Goal: Information Seeking & Learning: Learn about a topic

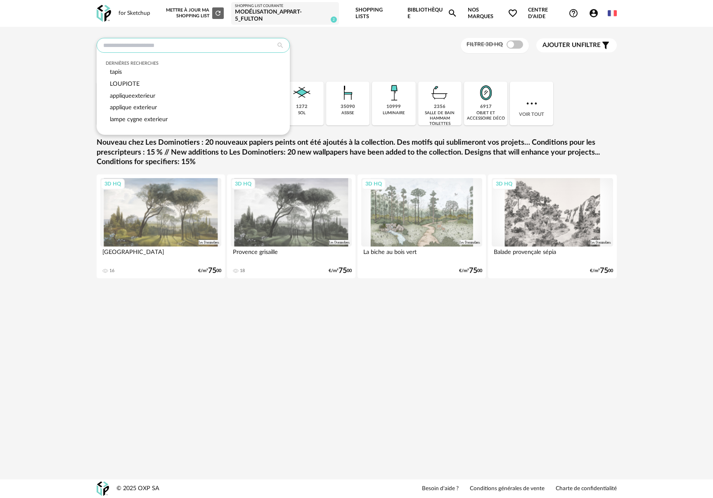
click at [175, 48] on input "text" at bounding box center [193, 45] width 193 height 15
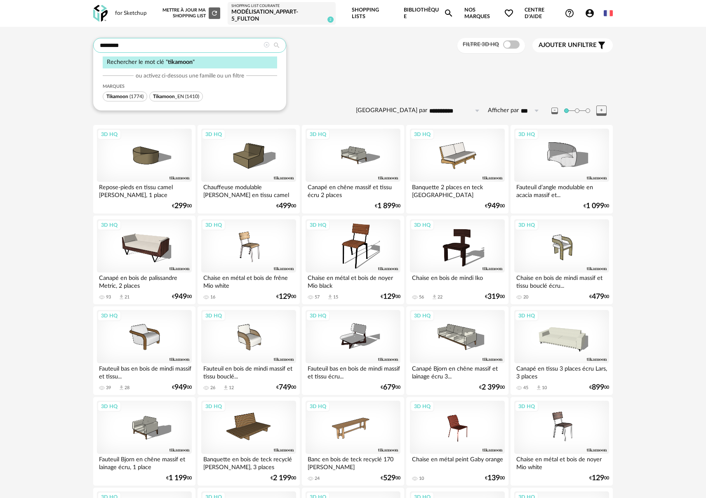
click at [160, 47] on input "********" at bounding box center [189, 45] width 193 height 15
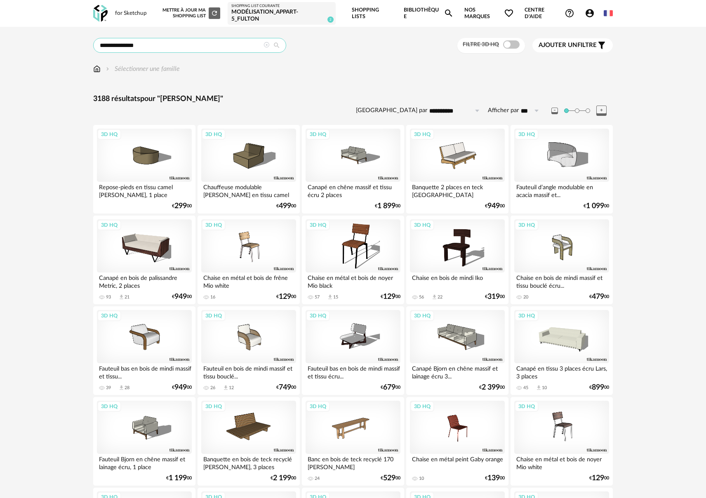
click at [164, 47] on input "**********" at bounding box center [189, 45] width 193 height 15
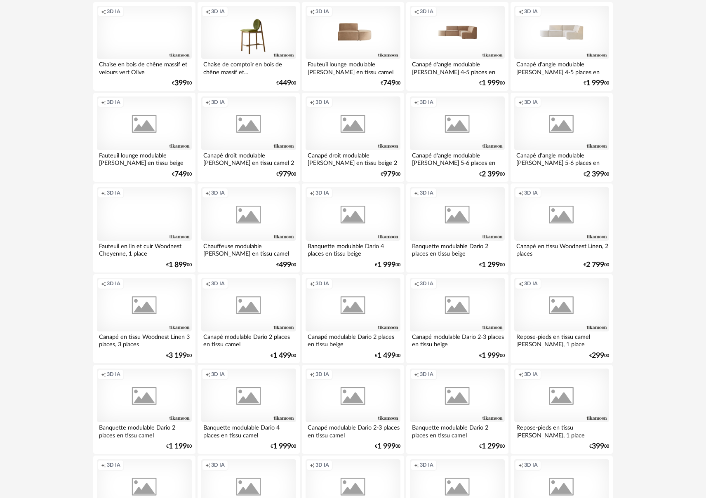
scroll to position [1503, 0]
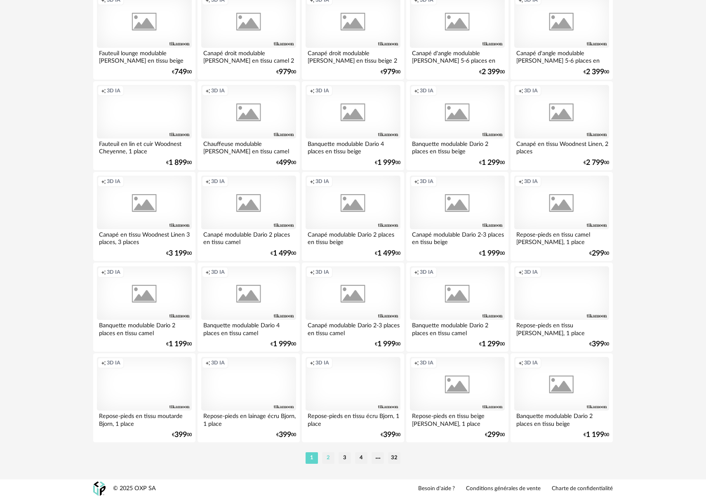
click at [328, 457] on li "2" at bounding box center [328, 459] width 12 height 12
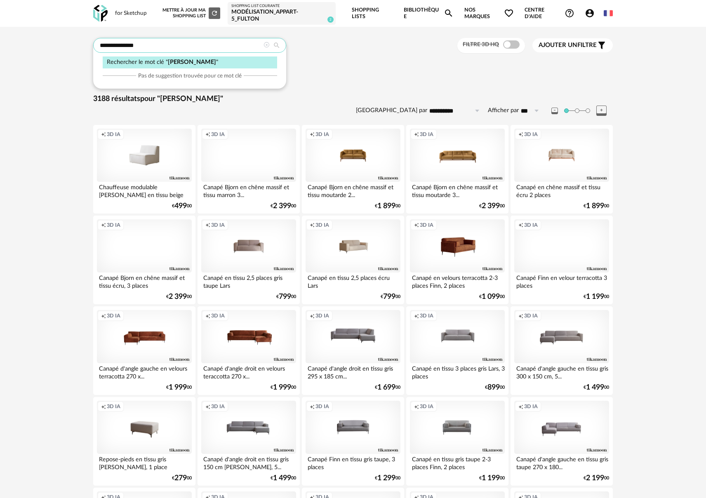
drag, startPoint x: 151, startPoint y: 50, endPoint x: 66, endPoint y: 43, distance: 85.2
click at [148, 47] on input "**********" at bounding box center [189, 45] width 193 height 15
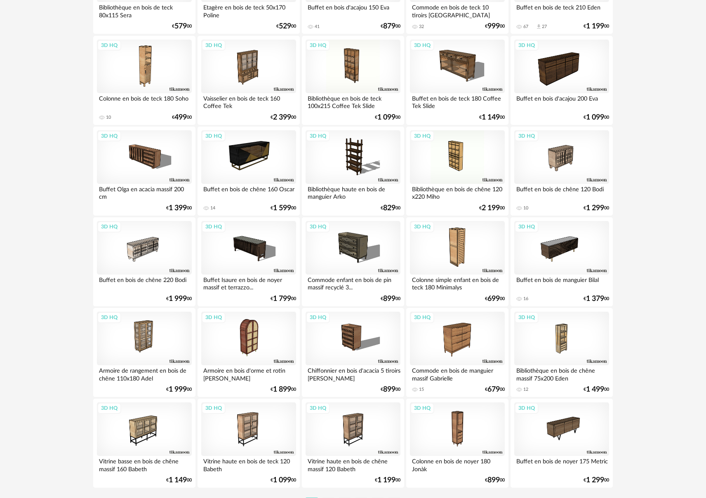
scroll to position [1503, 0]
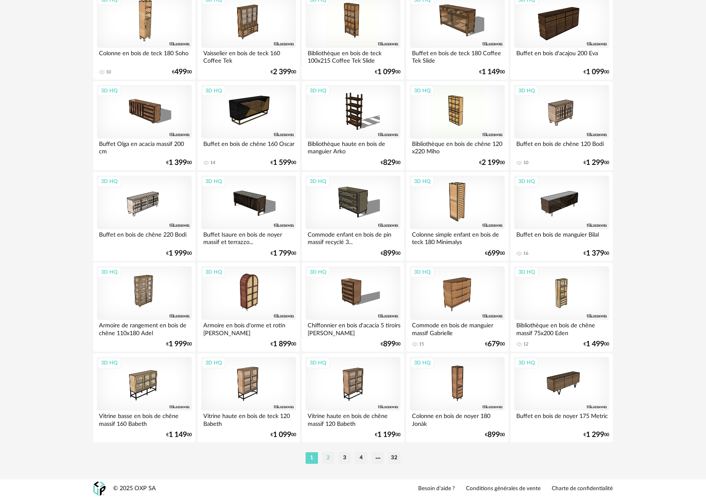
click at [329, 458] on li "2" at bounding box center [328, 459] width 12 height 12
click at [0, 0] on div at bounding box center [0, 0] width 0 height 0
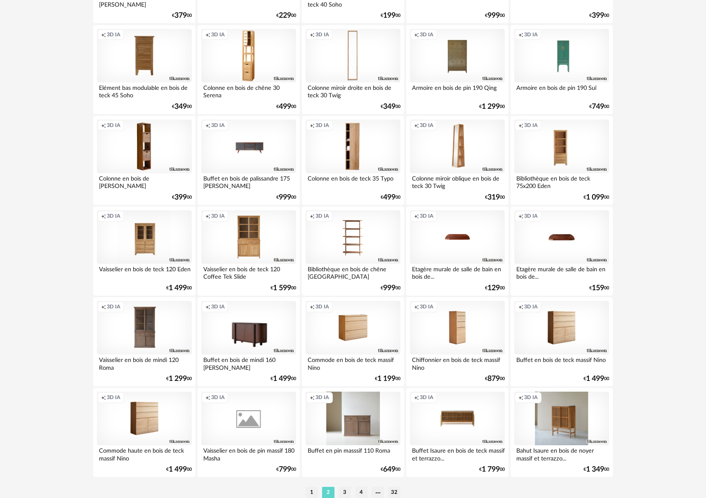
scroll to position [1503, 0]
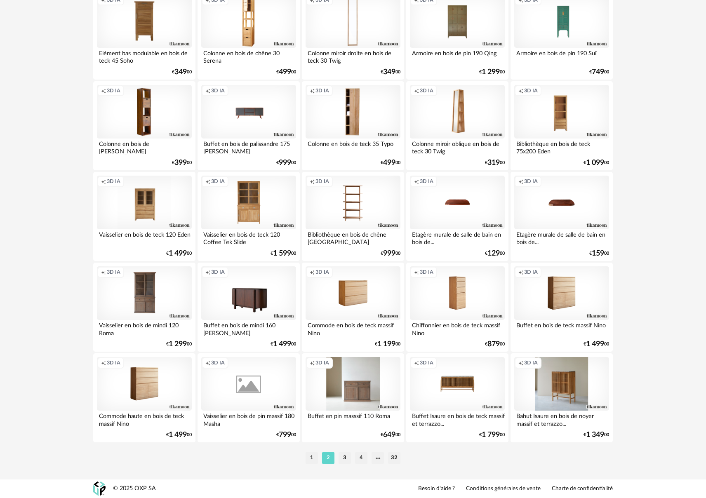
click at [344, 458] on li "3" at bounding box center [345, 459] width 12 height 12
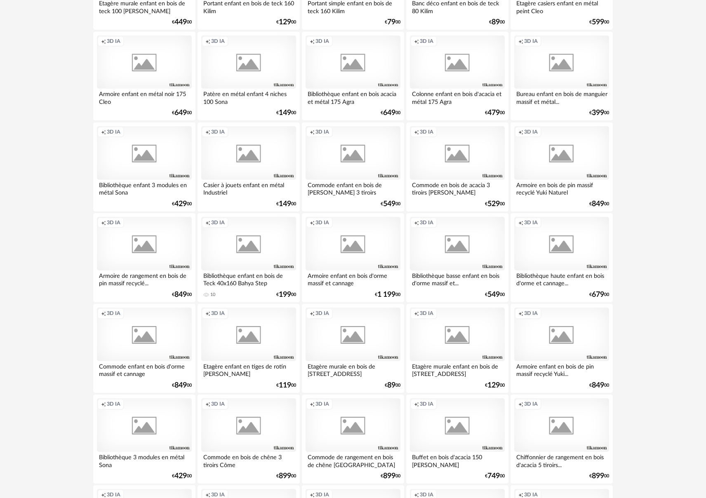
scroll to position [1503, 0]
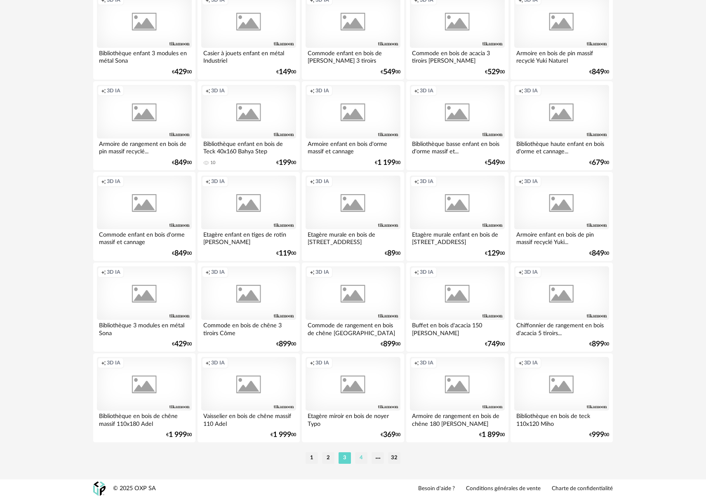
click at [361, 458] on li "4" at bounding box center [361, 459] width 12 height 12
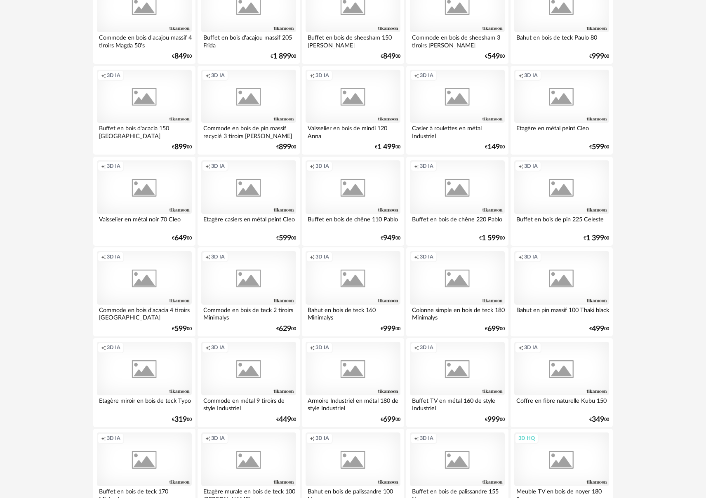
scroll to position [1503, 0]
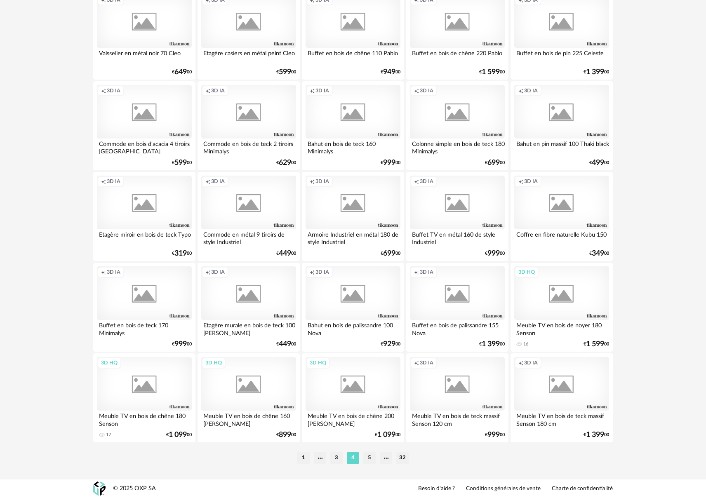
click at [373, 458] on li "5" at bounding box center [370, 459] width 12 height 12
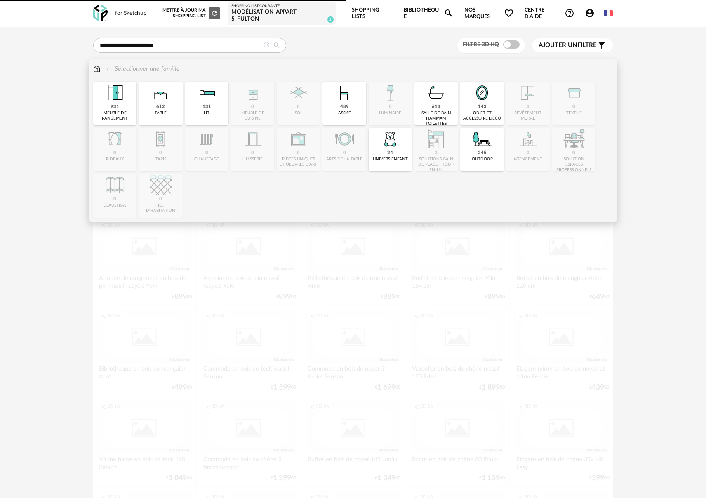
click at [441, 109] on div "613 salle de bain hammam toilettes" at bounding box center [436, 104] width 43 height 44
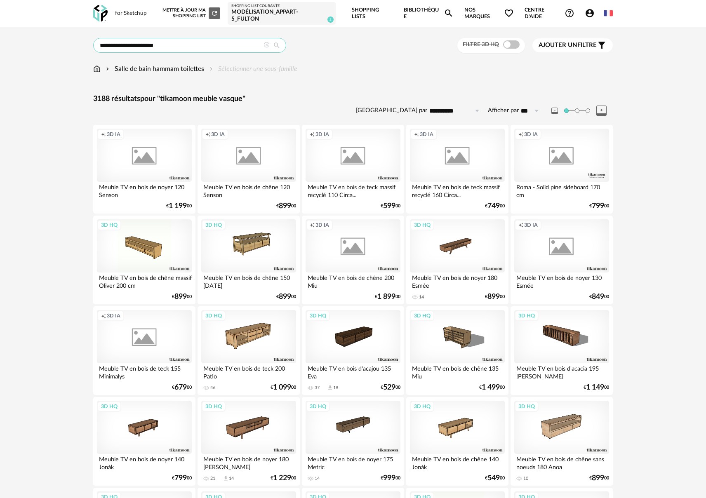
click at [207, 48] on input "**********" at bounding box center [189, 45] width 193 height 15
click at [349, 76] on div "Salle de bain hammam toilettes Sélectionner une sous-famille" at bounding box center [353, 72] width 520 height 17
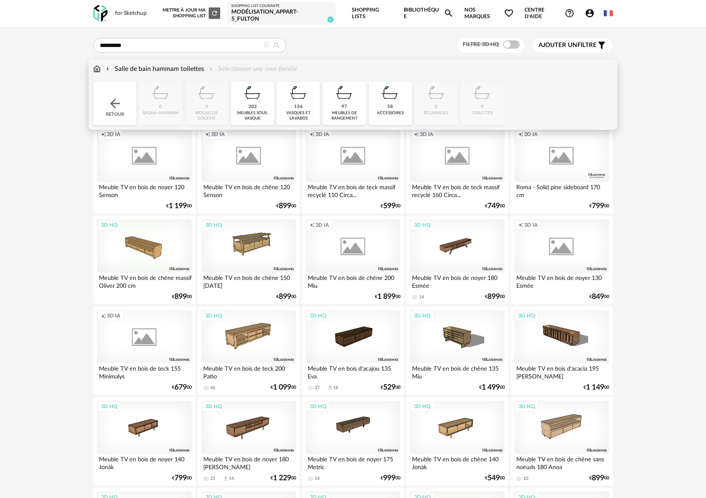
click at [260, 101] on img at bounding box center [253, 93] width 22 height 22
type input "**********"
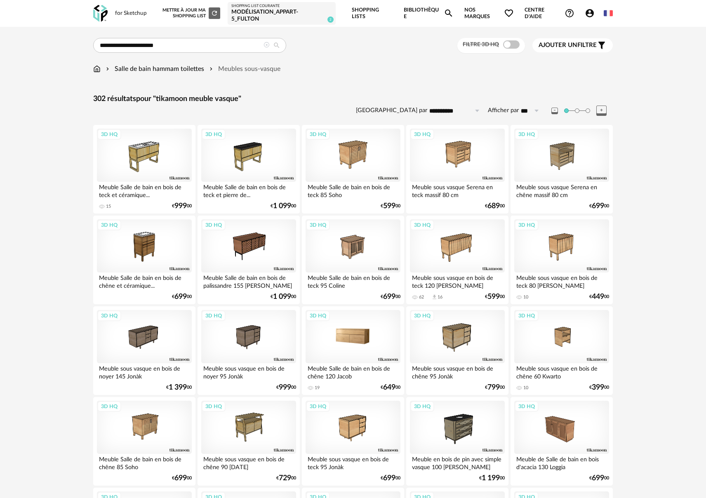
click at [360, 338] on div "3D HQ" at bounding box center [353, 337] width 95 height 54
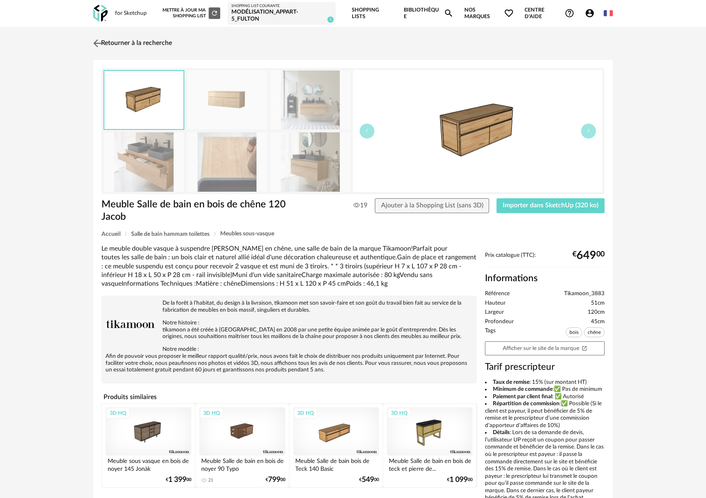
click at [147, 40] on link "Retourner à la recherche" at bounding box center [131, 43] width 81 height 18
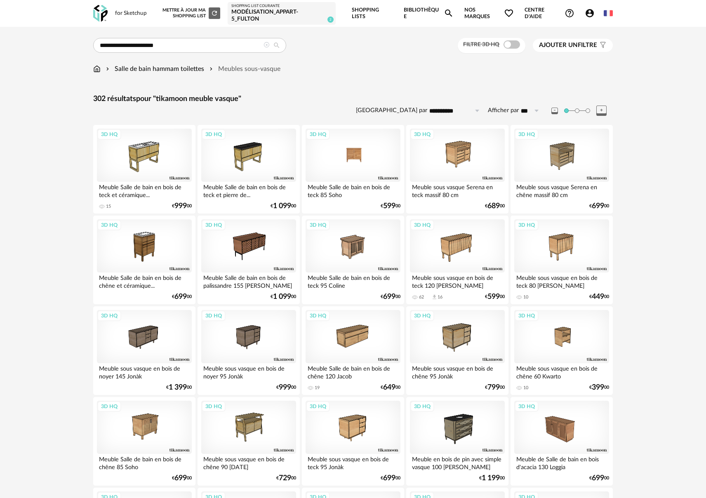
click at [359, 161] on div "3D HQ" at bounding box center [353, 156] width 95 height 54
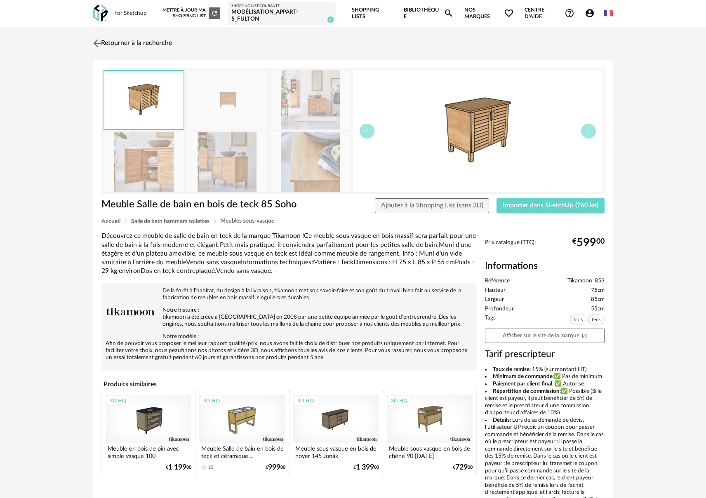
click at [96, 43] on img at bounding box center [98, 43] width 12 height 12
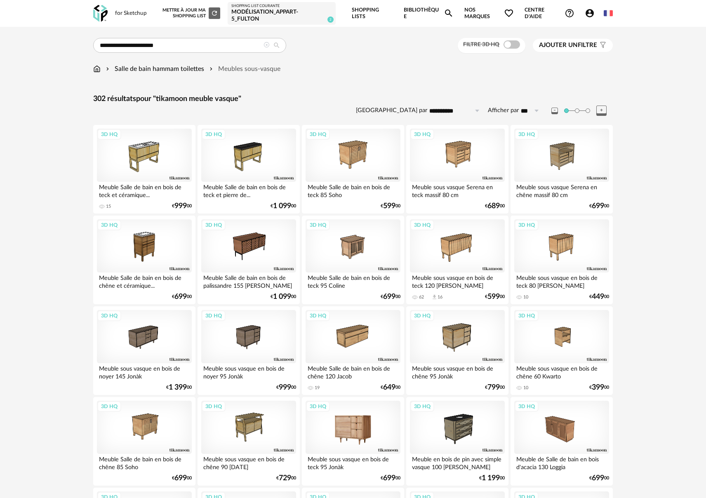
click at [377, 435] on div "3D HQ" at bounding box center [353, 428] width 95 height 54
